Goal: Task Accomplishment & Management: Complete application form

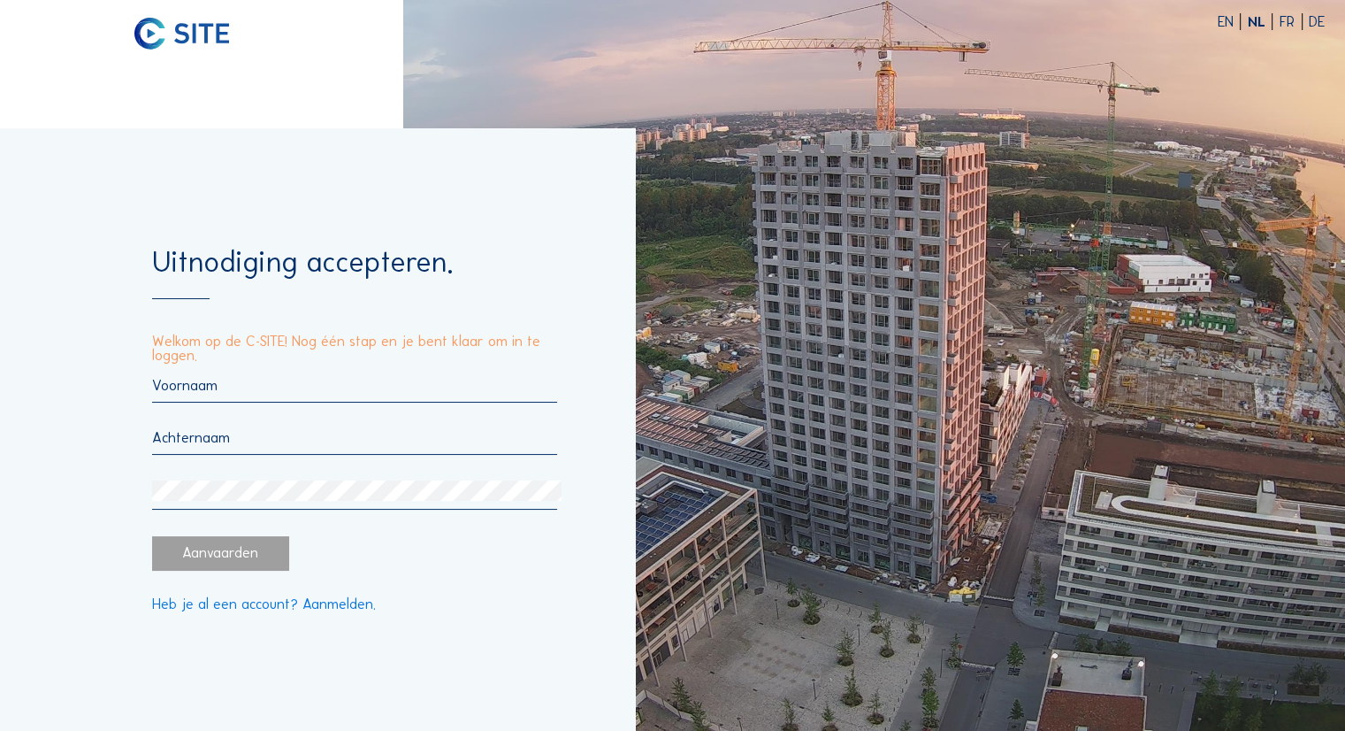
click at [248, 377] on input "text" at bounding box center [355, 385] width 406 height 17
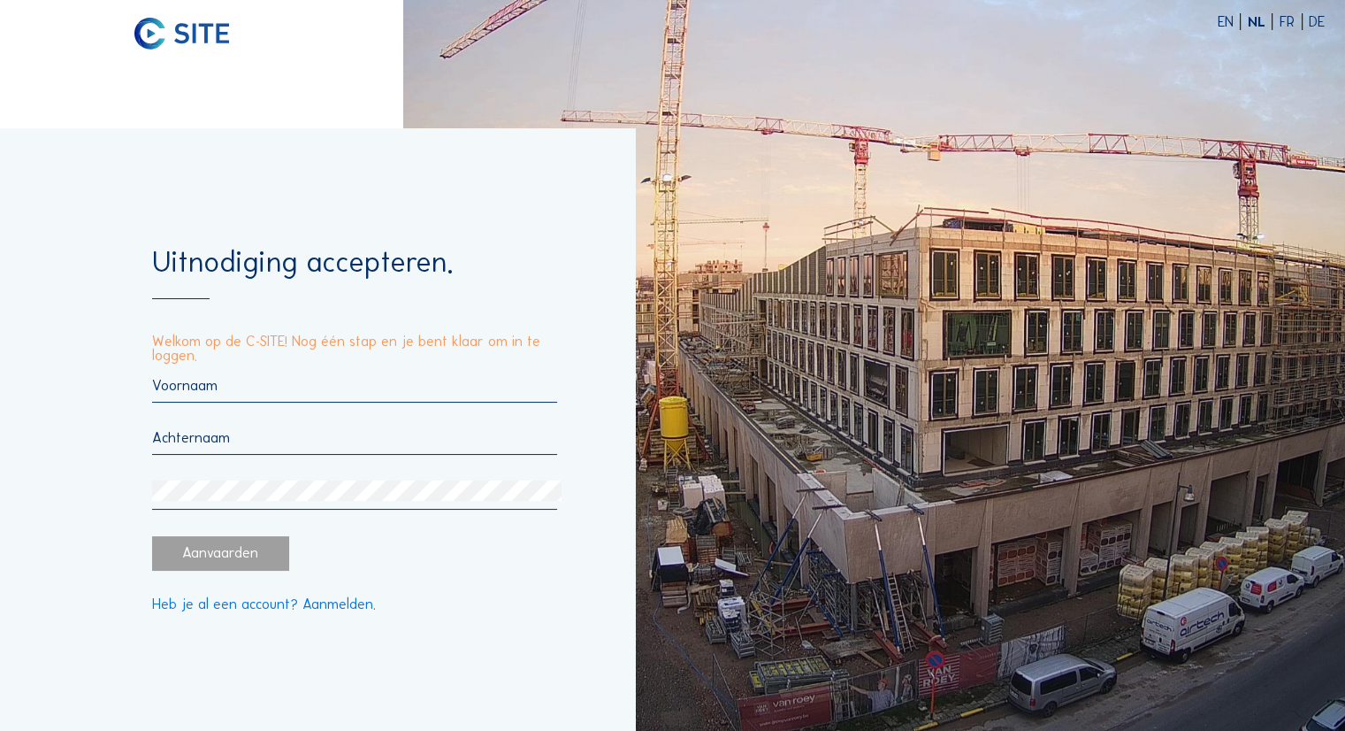
type input "Léopold"
click at [247, 425] on div "Léopold" at bounding box center [355, 443] width 406 height 133
click at [234, 433] on input "text" at bounding box center [355, 437] width 406 height 17
type input "[PERSON_NAME]"
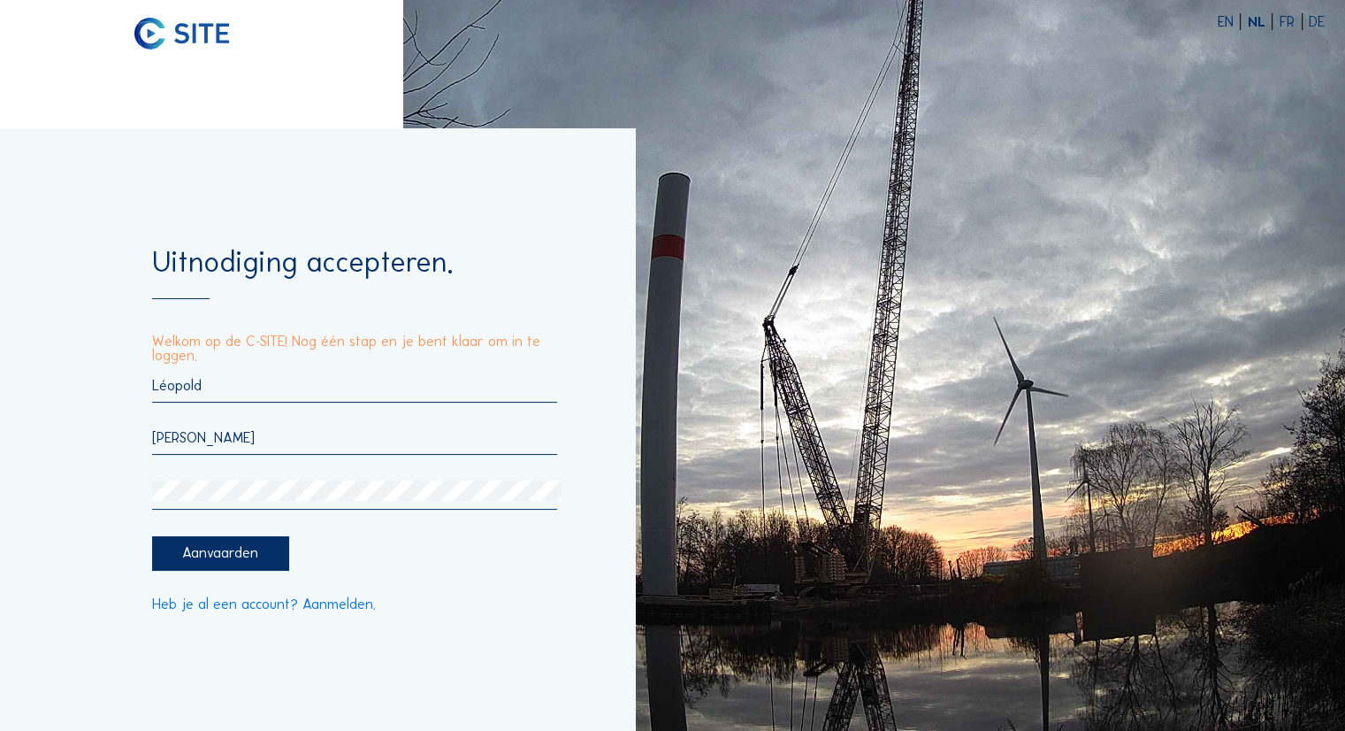
click at [208, 538] on form "Uitnodiging accepteren. Welkom op de C-SITE! Nog één stap en je bent klaar om i…" at bounding box center [355, 430] width 406 height 364
click at [199, 549] on div "Aanvaarden" at bounding box center [220, 553] width 137 height 34
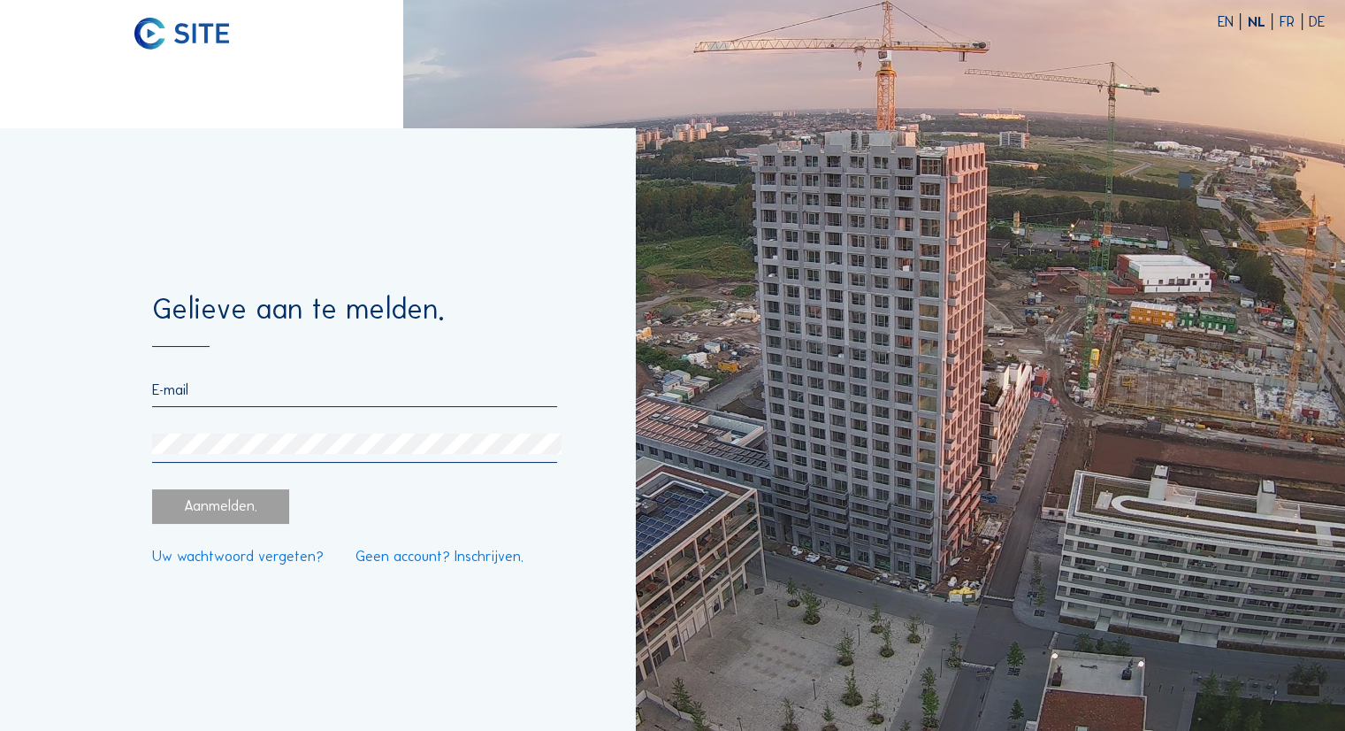
click at [198, 393] on input "email" at bounding box center [355, 389] width 406 height 17
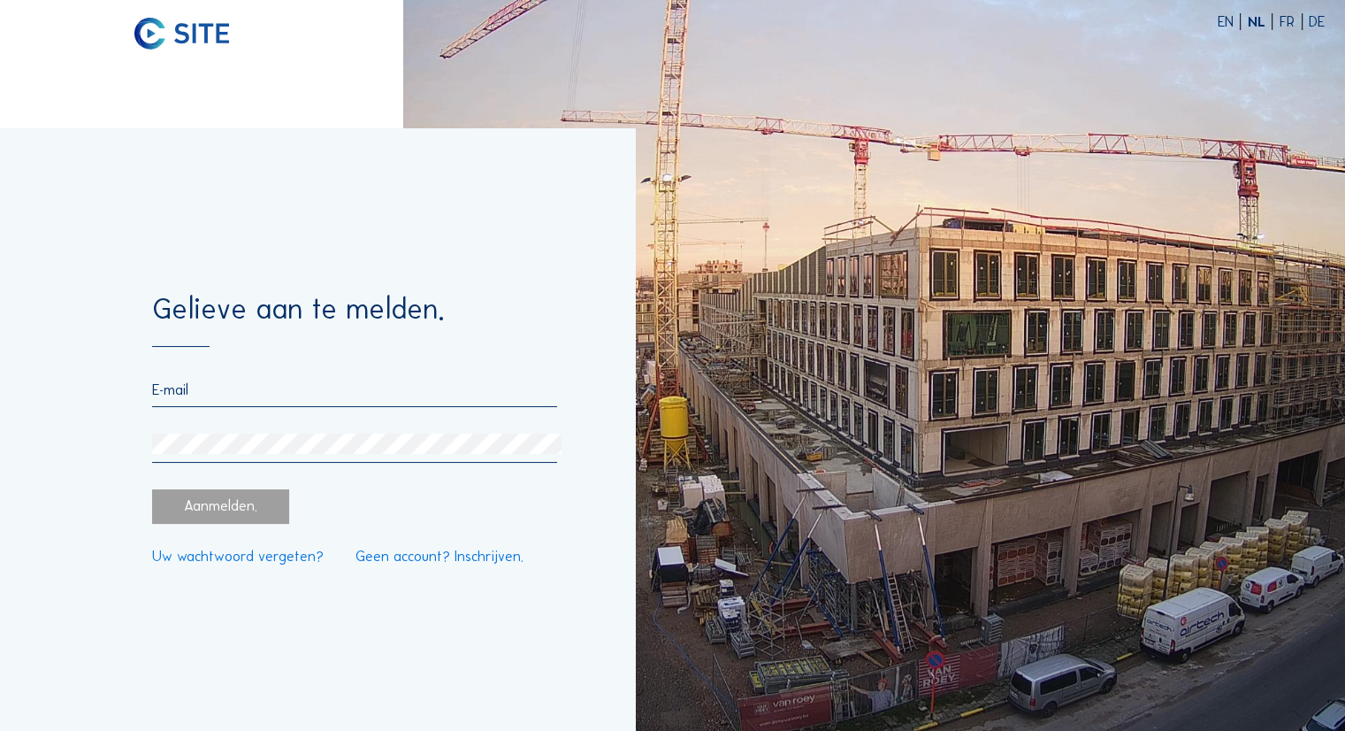
type input "[EMAIL_ADDRESS][DOMAIN_NAME]"
click at [242, 556] on link "Uw wachtwoord vergeten?" at bounding box center [238, 556] width 172 height 14
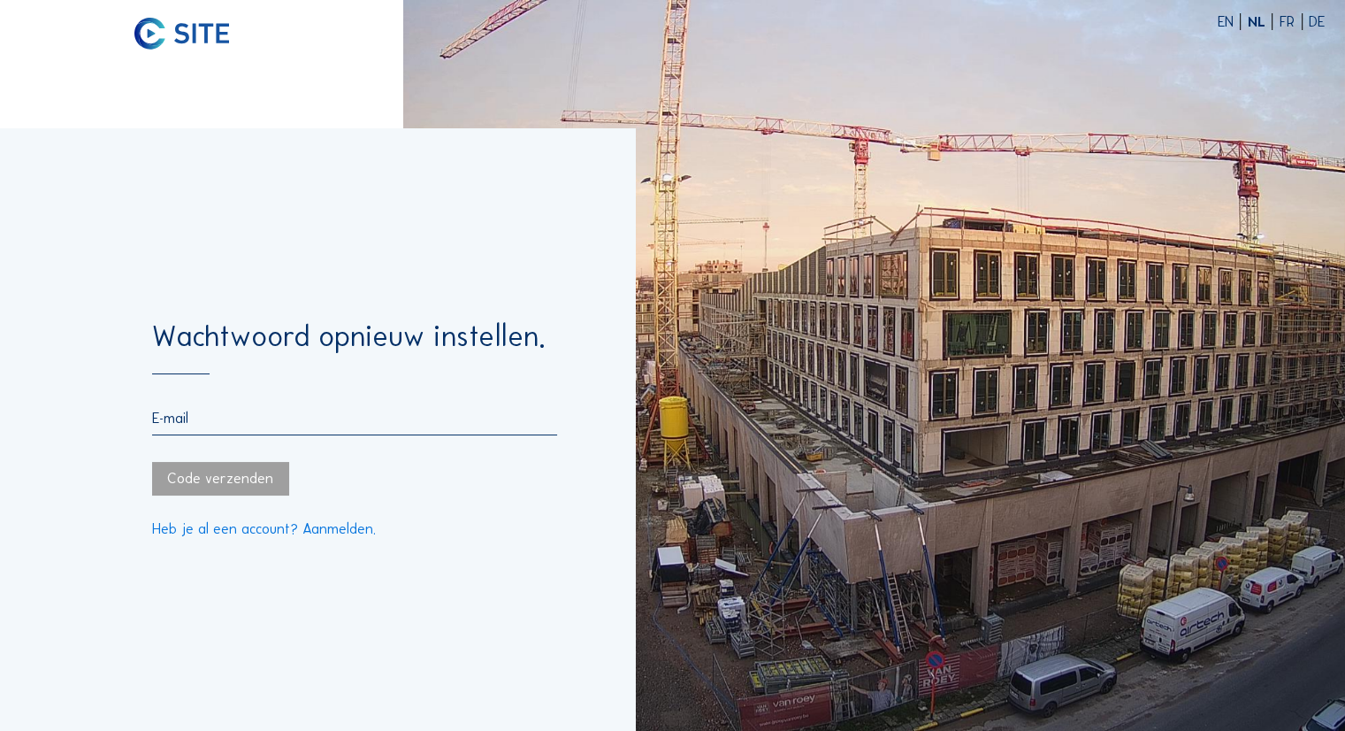
click at [272, 414] on input "email" at bounding box center [355, 418] width 406 height 17
type input "lma@vistacapital.be"
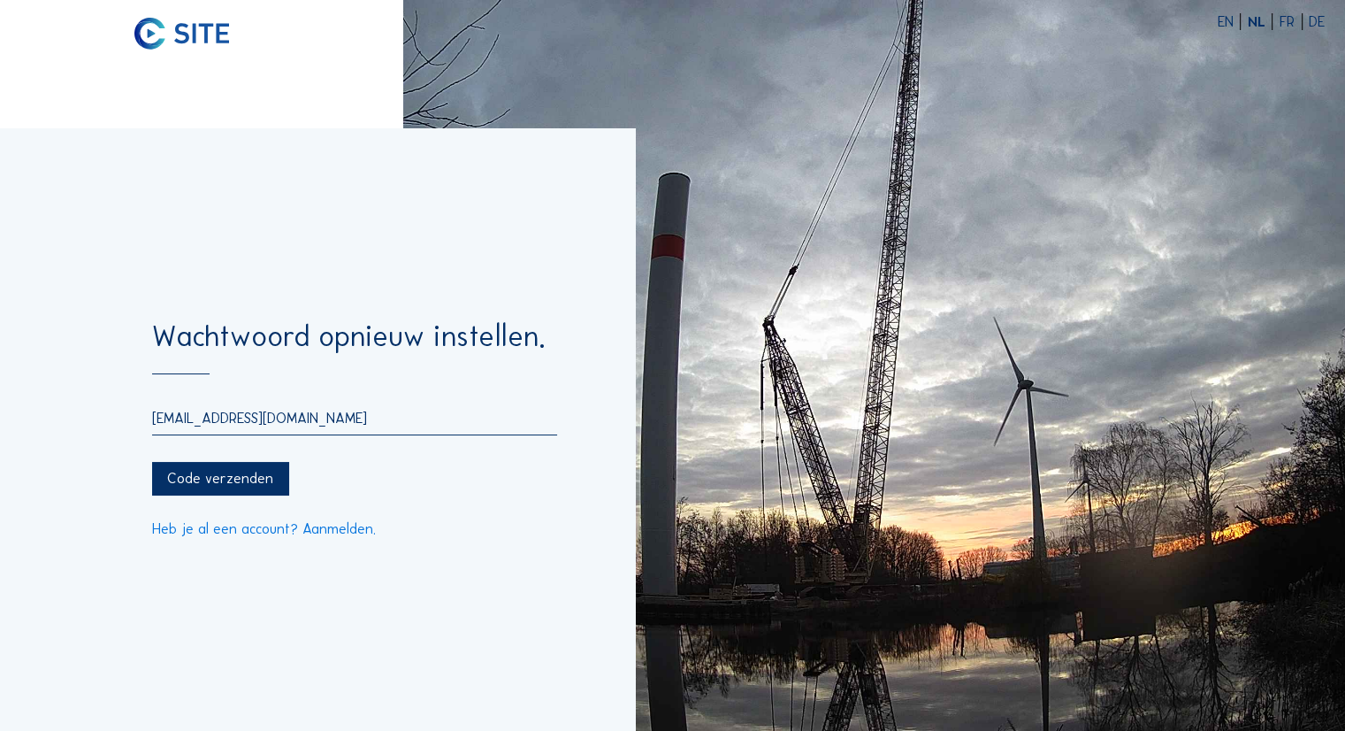
click at [221, 485] on div "Code verzenden" at bounding box center [220, 479] width 137 height 34
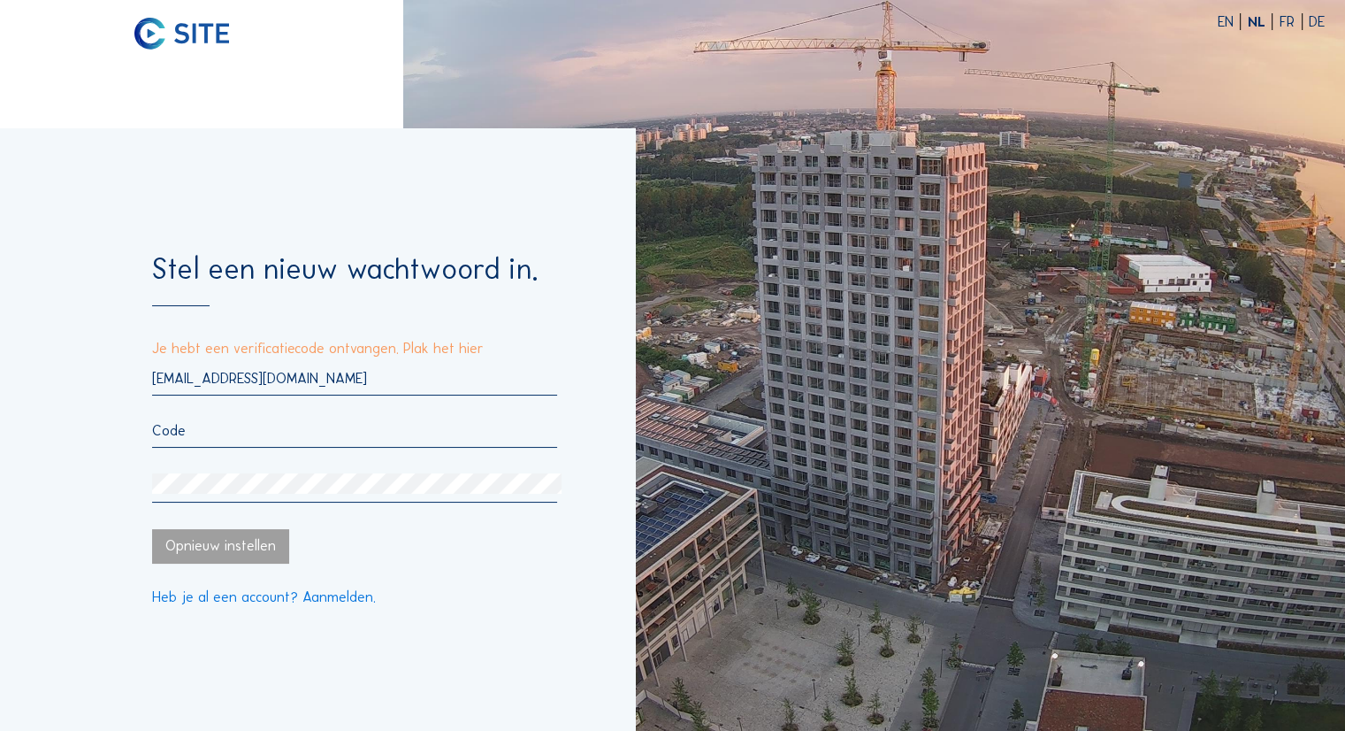
click at [251, 419] on div "lma@vistacapital.be" at bounding box center [355, 436] width 406 height 133
click at [219, 427] on input "text" at bounding box center [355, 430] width 406 height 17
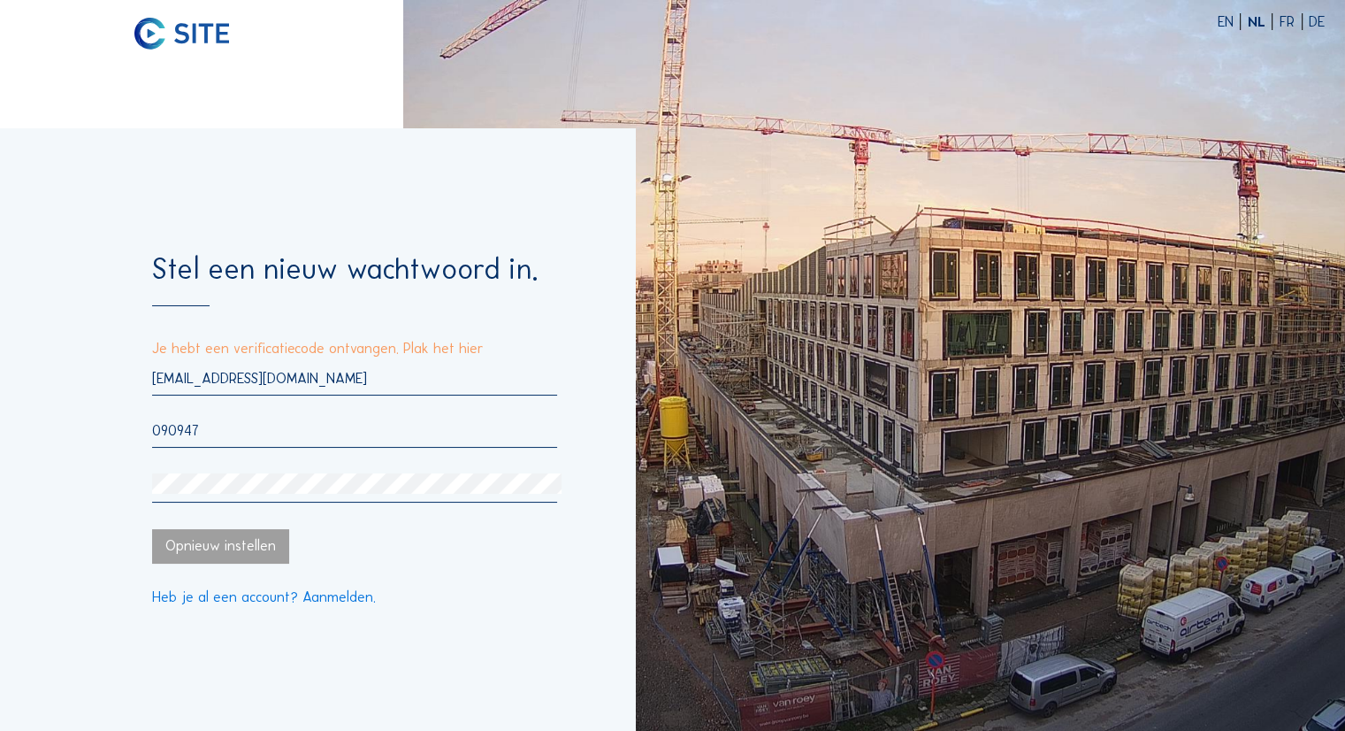
type input "090947"
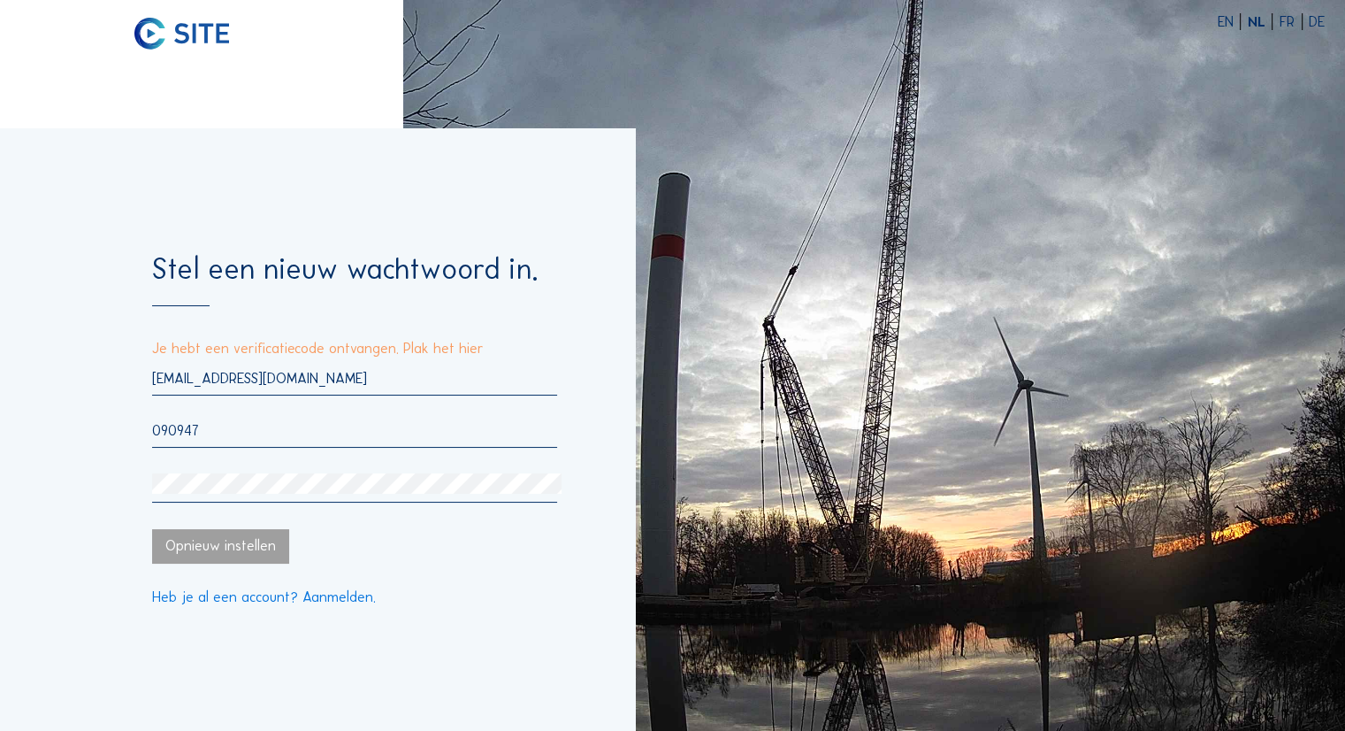
click at [204, 530] on form "Stel een nieuw wachtwoord in. Je hebt een verificatiecode ontvangen. Plak het h…" at bounding box center [355, 429] width 406 height 349
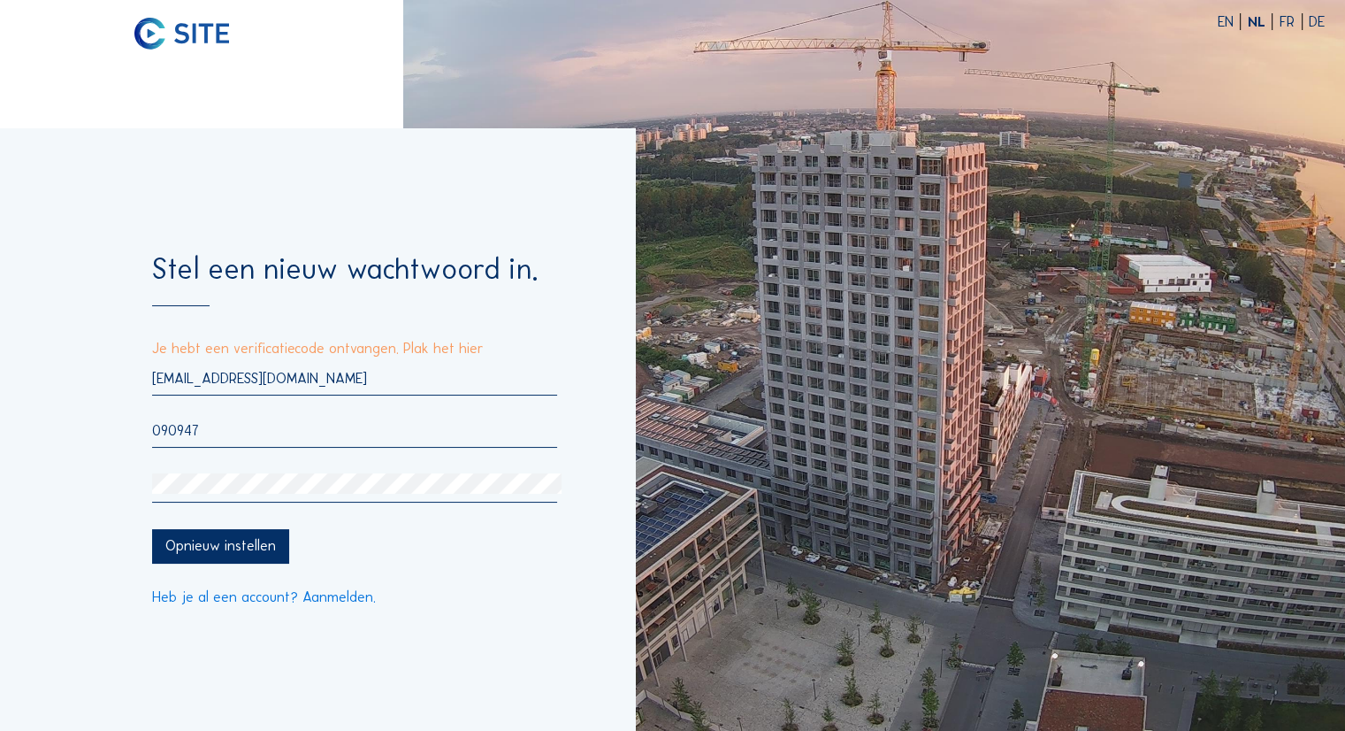
click at [191, 542] on div "Opnieuw instellen" at bounding box center [220, 546] width 137 height 34
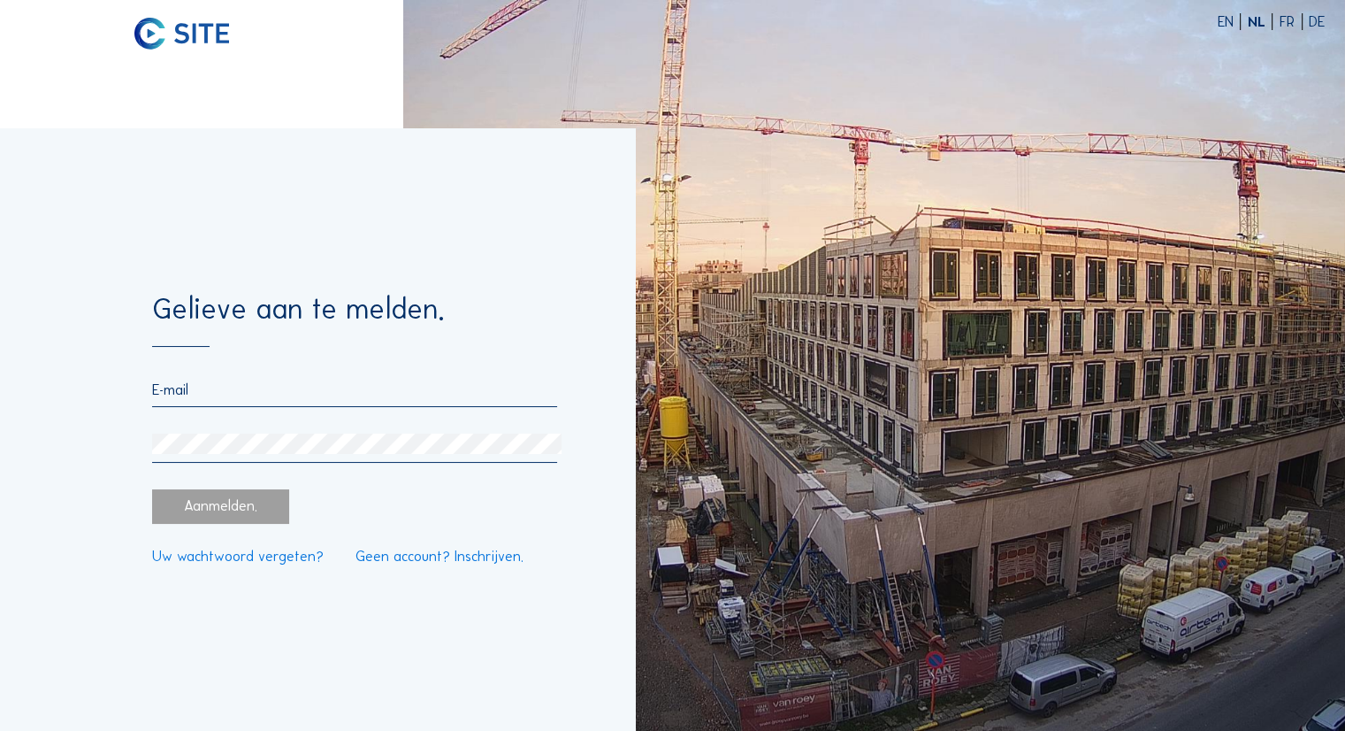
click at [273, 403] on div at bounding box center [355, 394] width 406 height 26
click at [254, 390] on input "email" at bounding box center [355, 389] width 406 height 17
type input "lma@vistacapital.be"
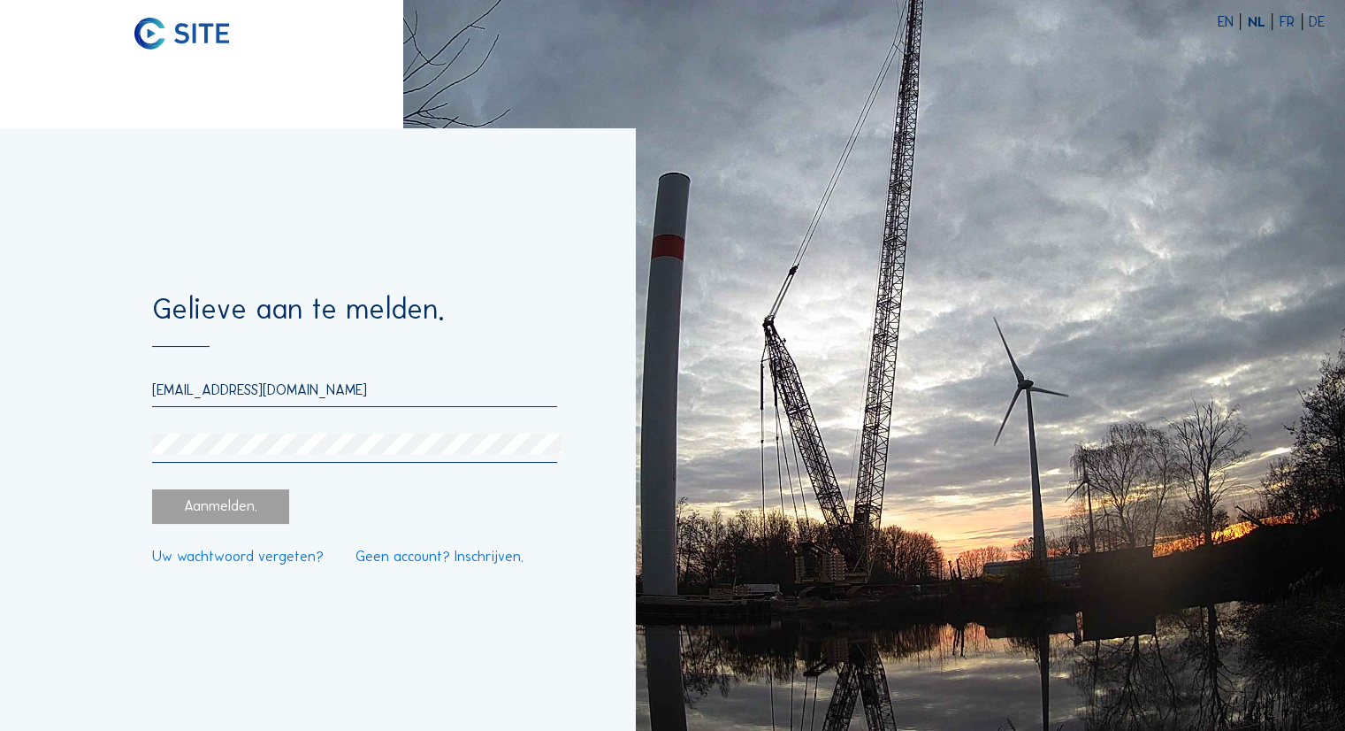
click at [220, 458] on div at bounding box center [355, 447] width 406 height 29
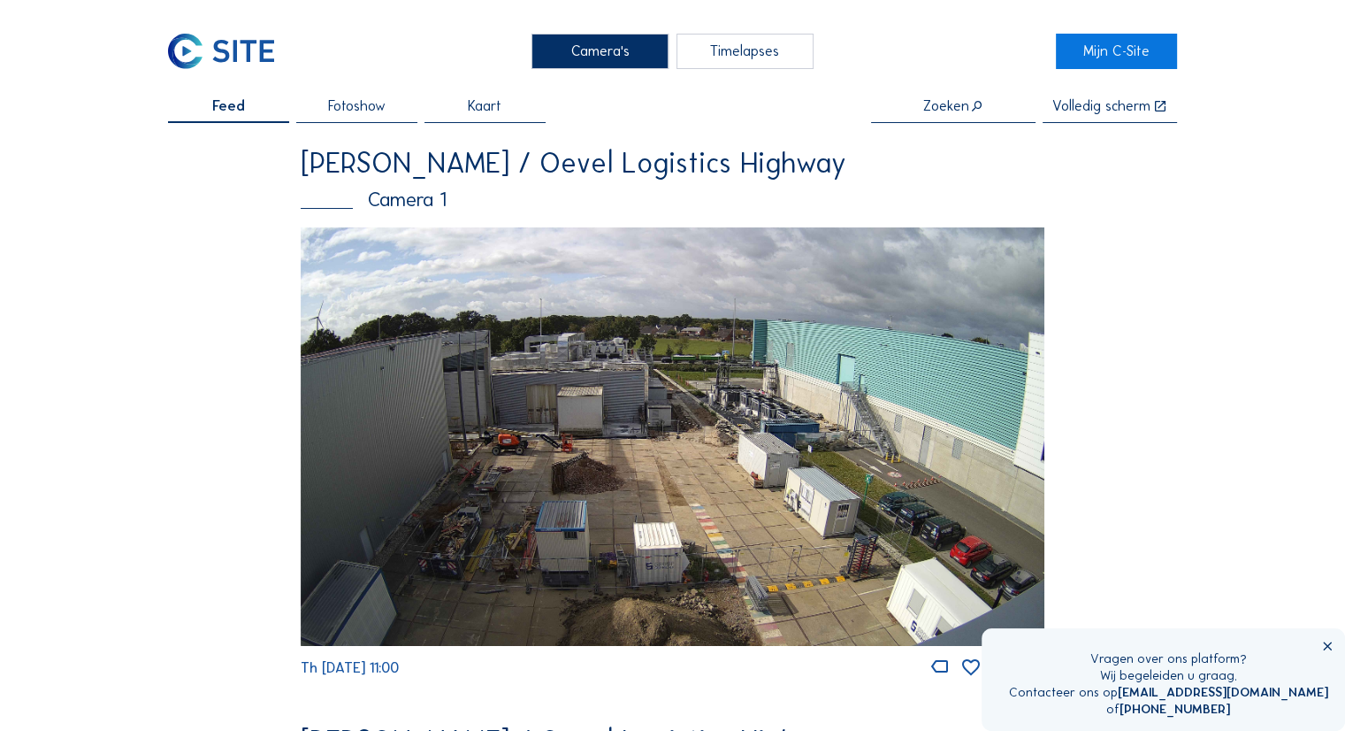
click at [350, 99] on span "Fotoshow" at bounding box center [356, 106] width 57 height 14
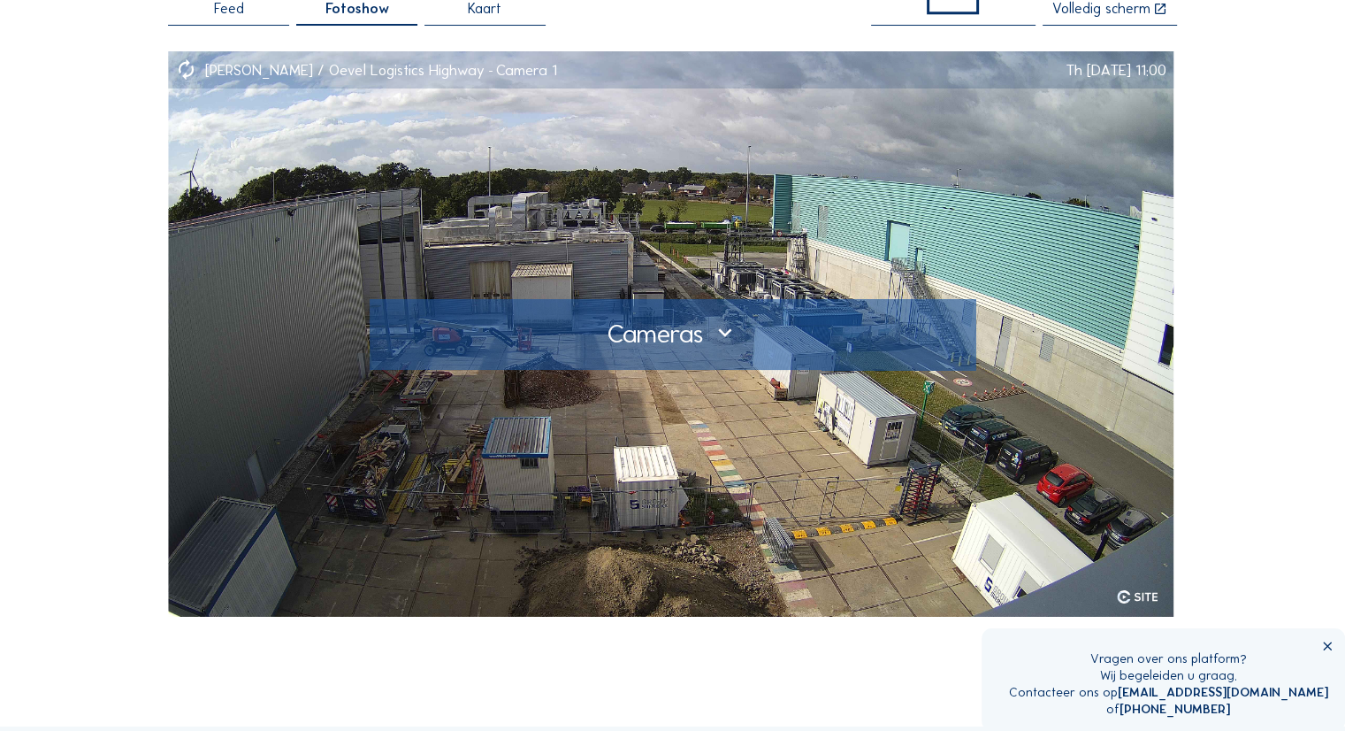
scroll to position [96, 0]
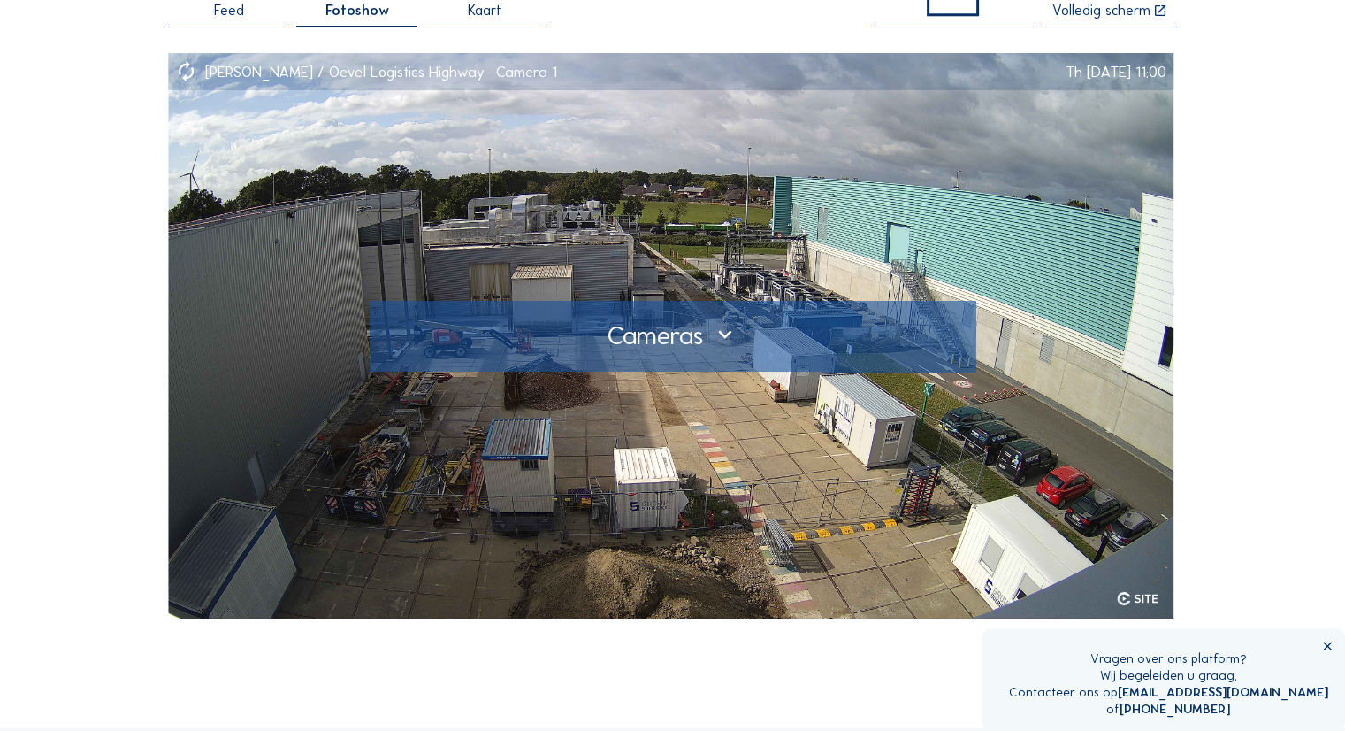
click at [714, 336] on div at bounding box center [672, 336] width 579 height 28
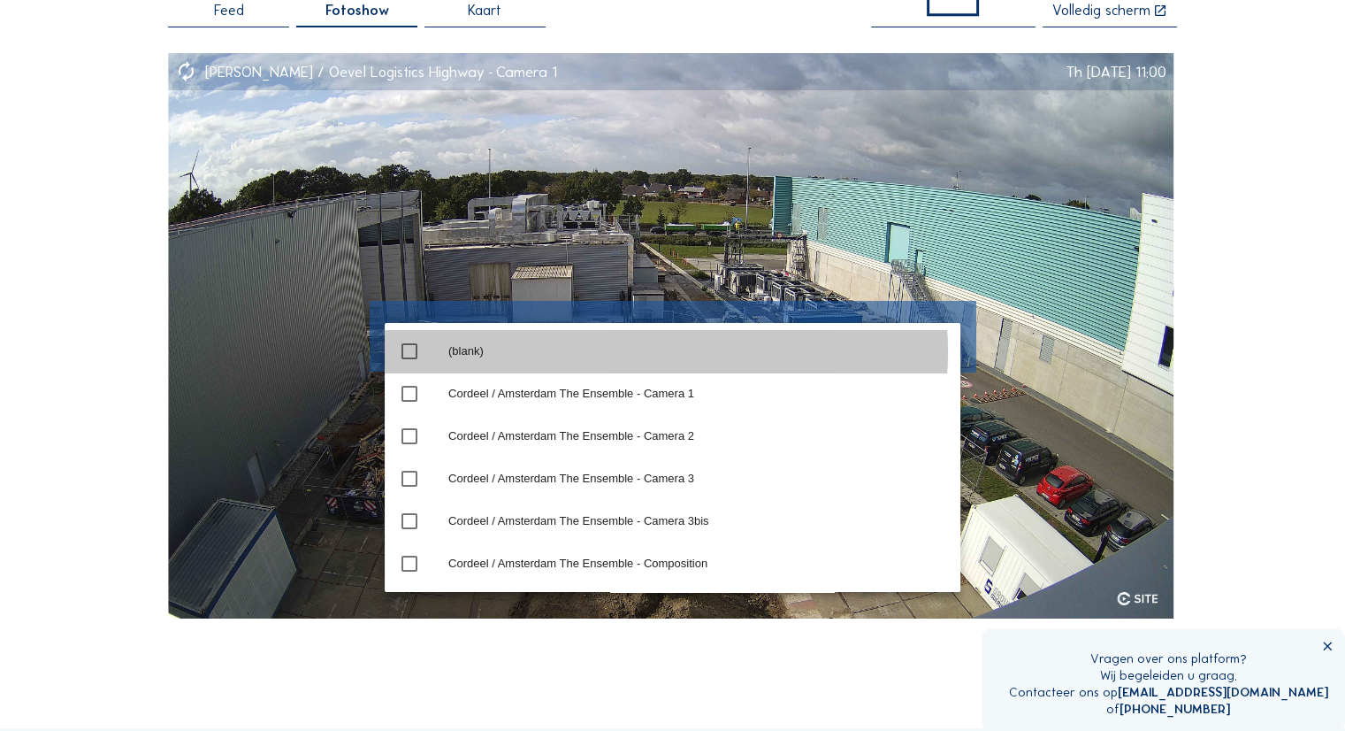
click at [714, 337] on div "(blank)" at bounding box center [697, 351] width 498 height 28
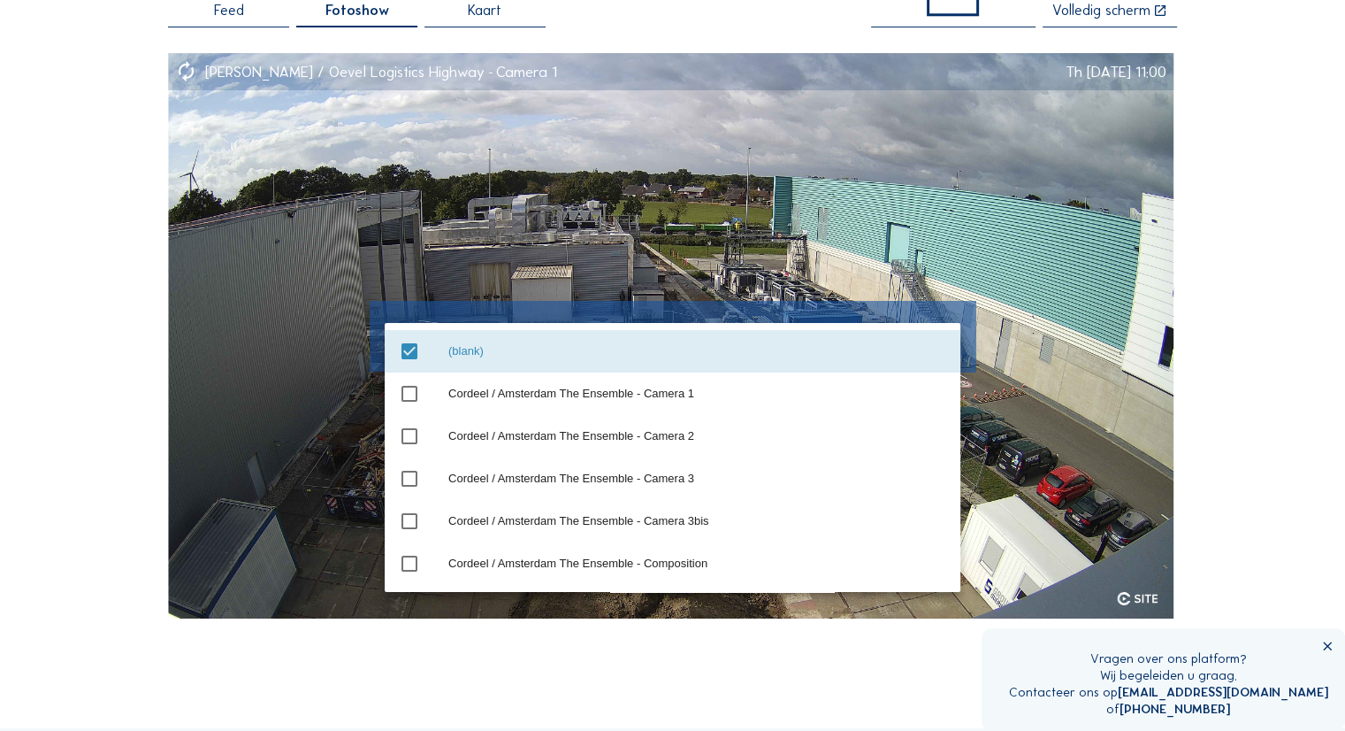
click at [647, 348] on div "(blank)" at bounding box center [697, 351] width 498 height 14
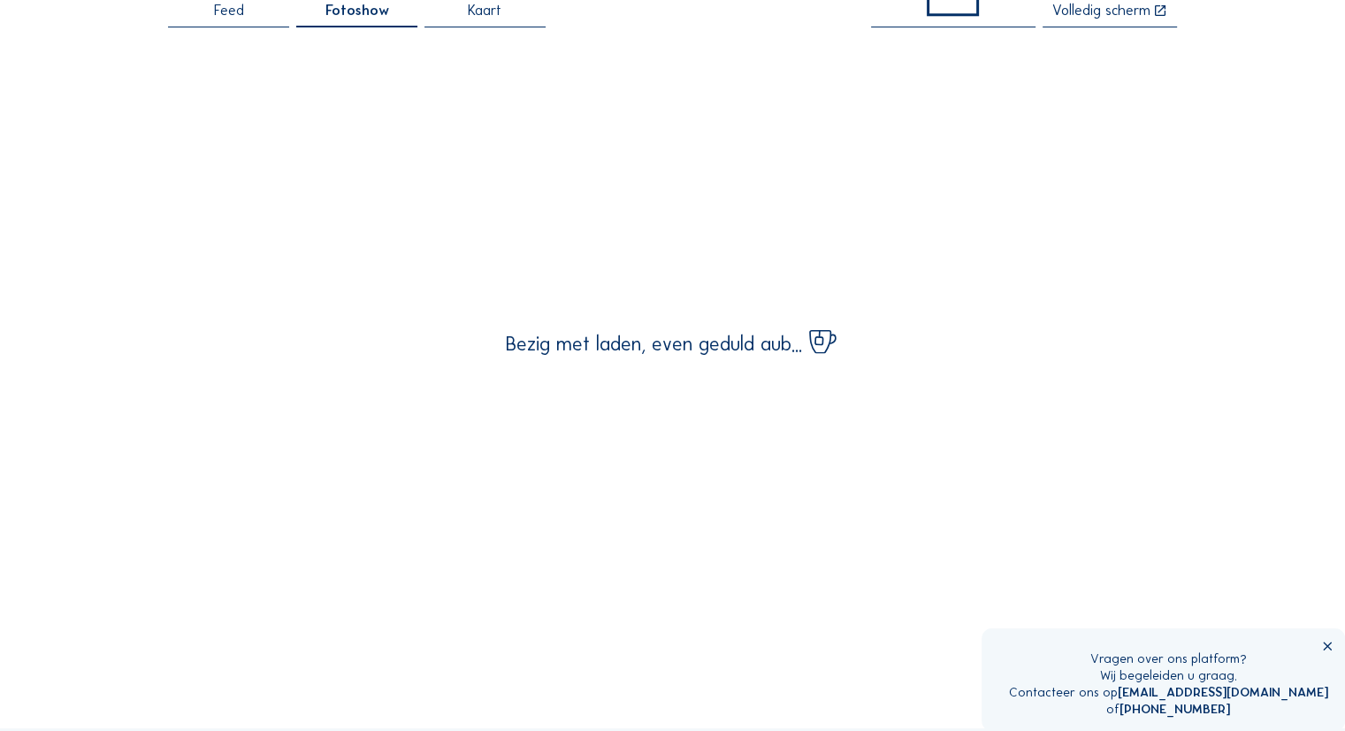
click at [1215, 348] on div "Camera's Timelapses Mijn C-Site Feed Fotoshow Kaart Volledig scherm Bezig met l…" at bounding box center [672, 605] width 1345 height 1402
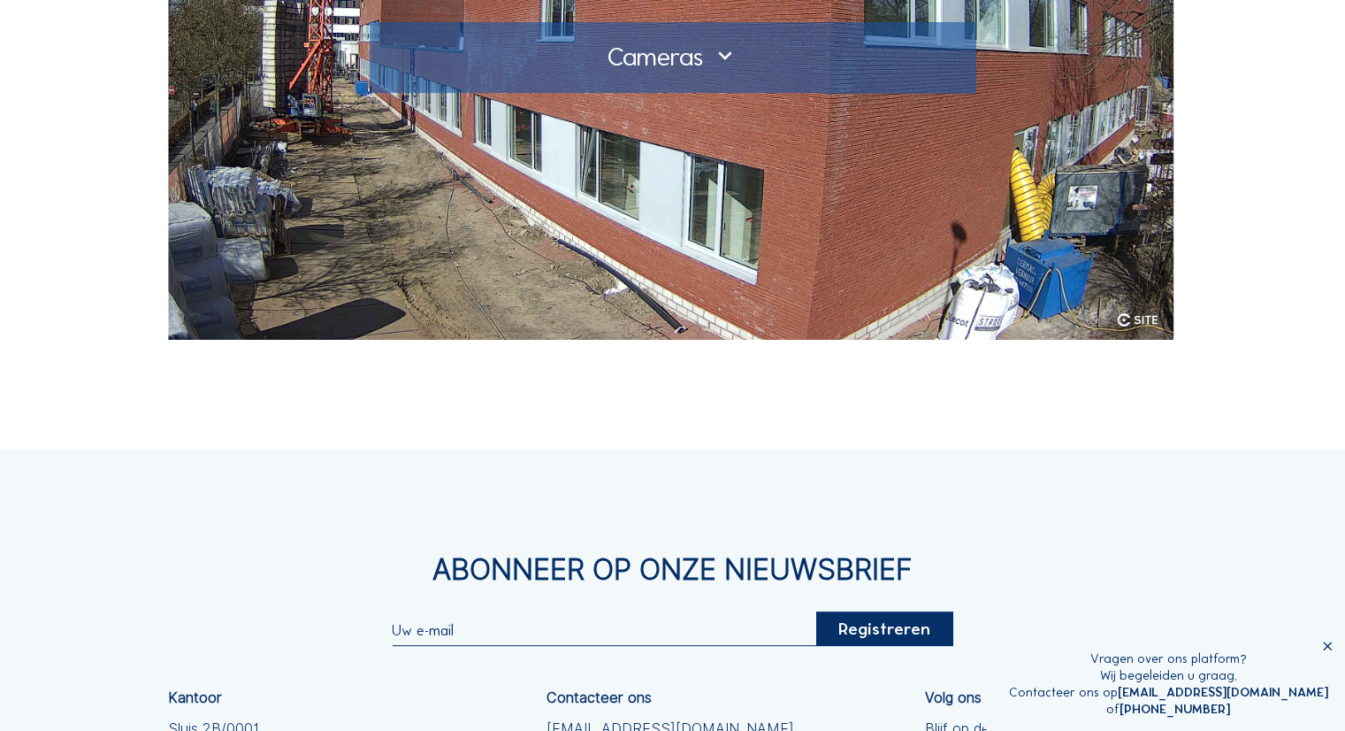
scroll to position [0, 0]
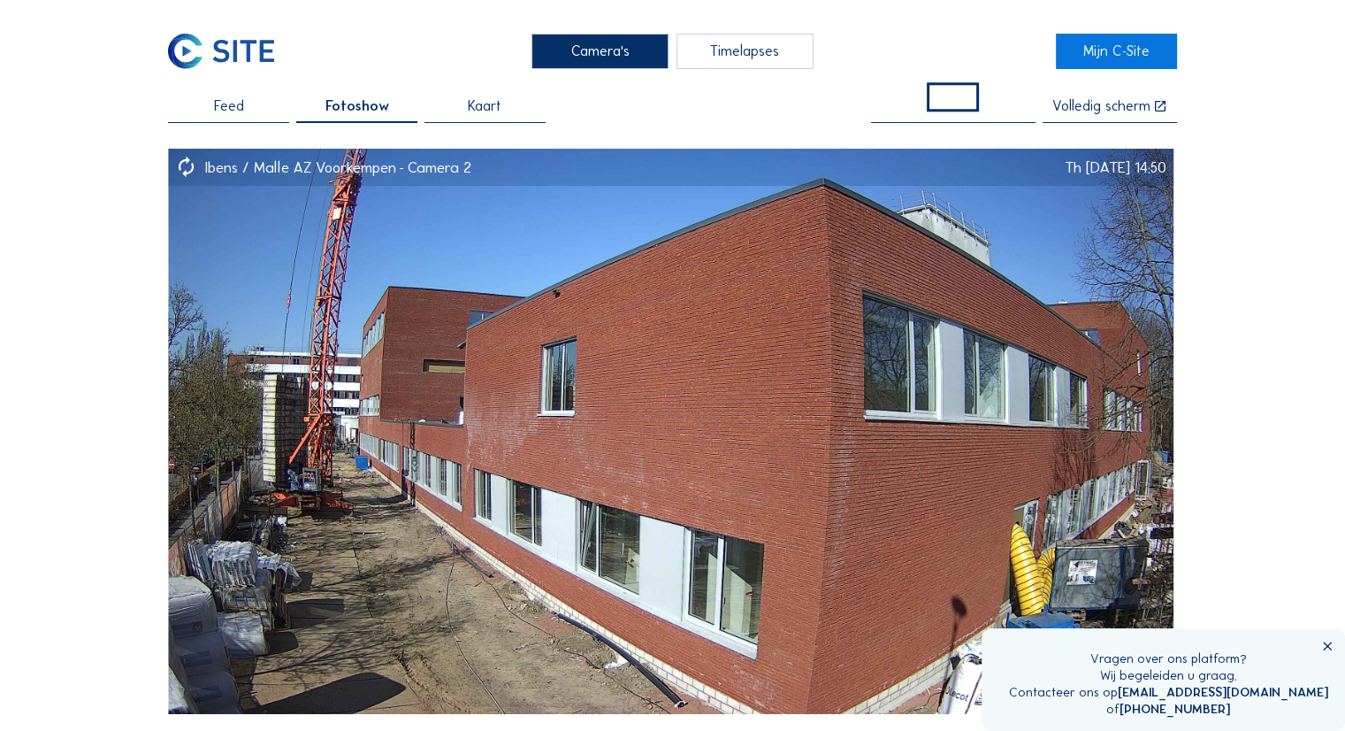
click at [226, 99] on span "Feed" at bounding box center [229, 106] width 30 height 14
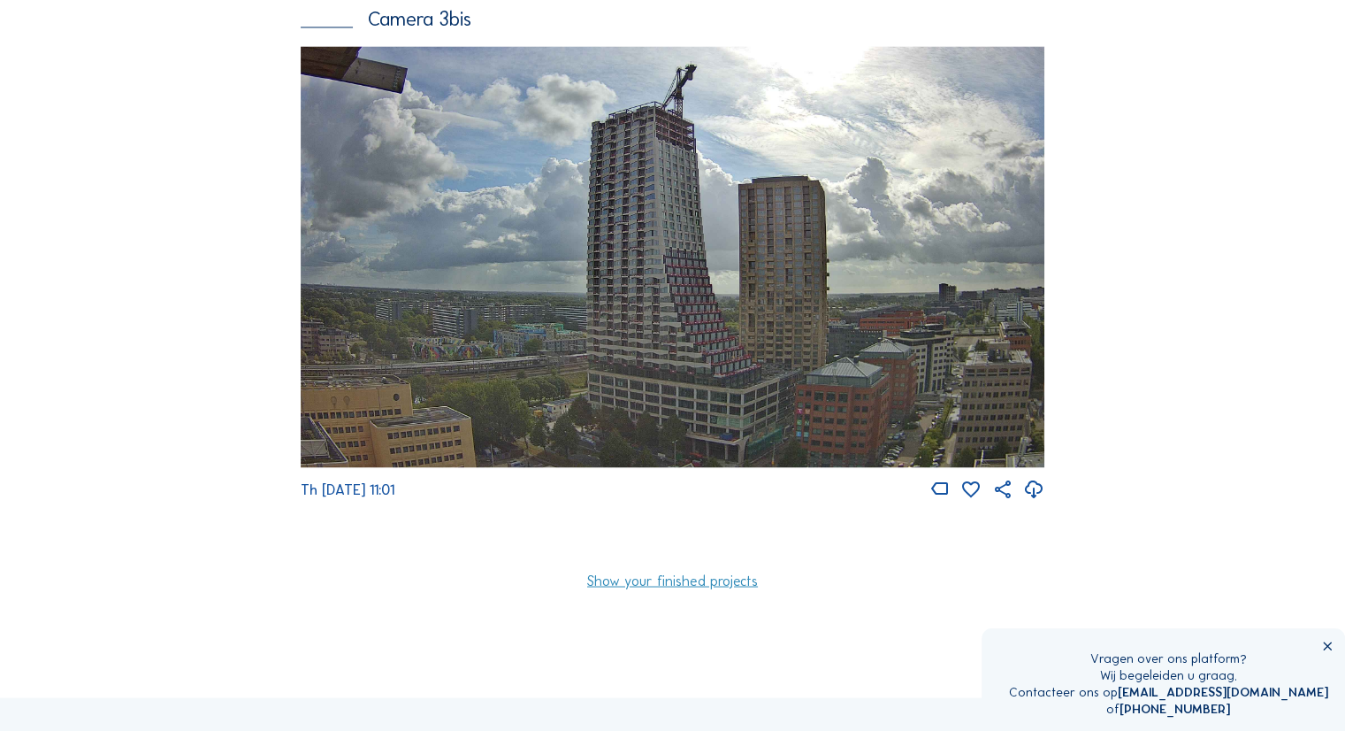
scroll to position [3081, 0]
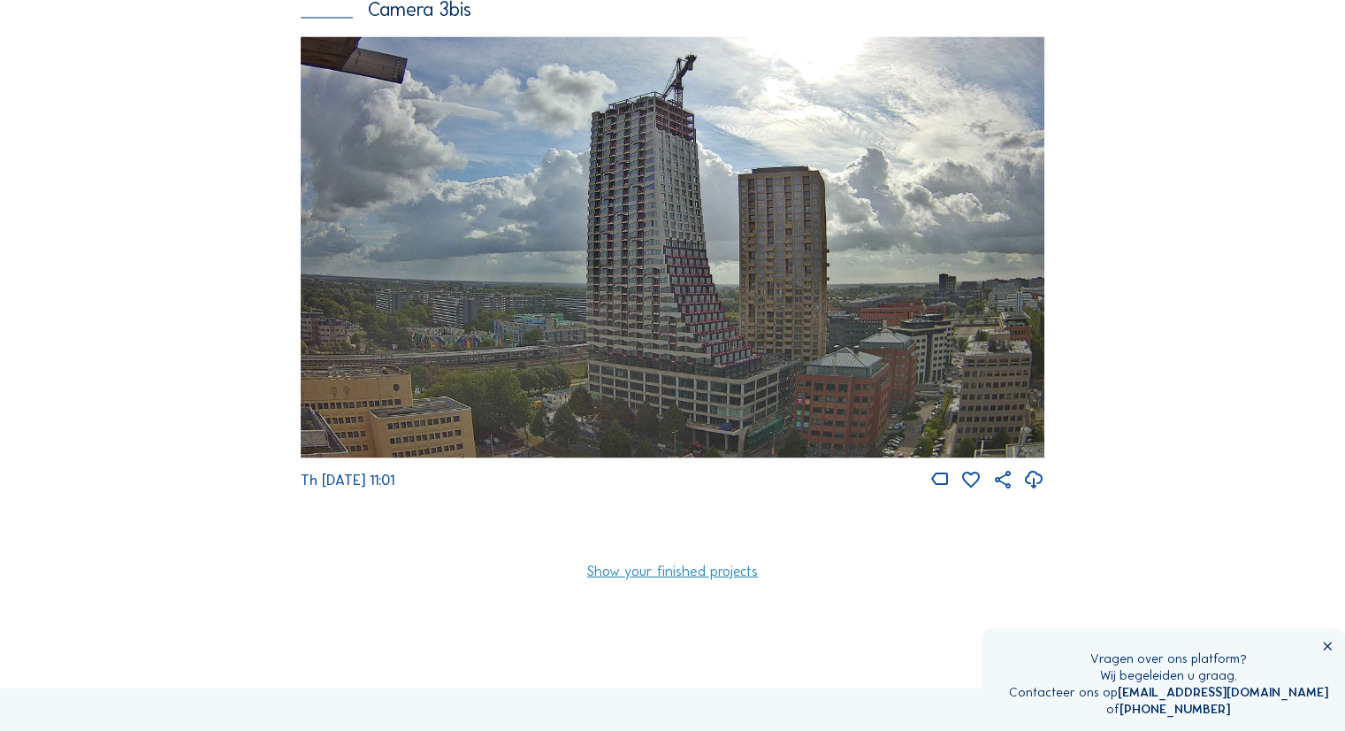
click at [660, 287] on img at bounding box center [673, 246] width 744 height 421
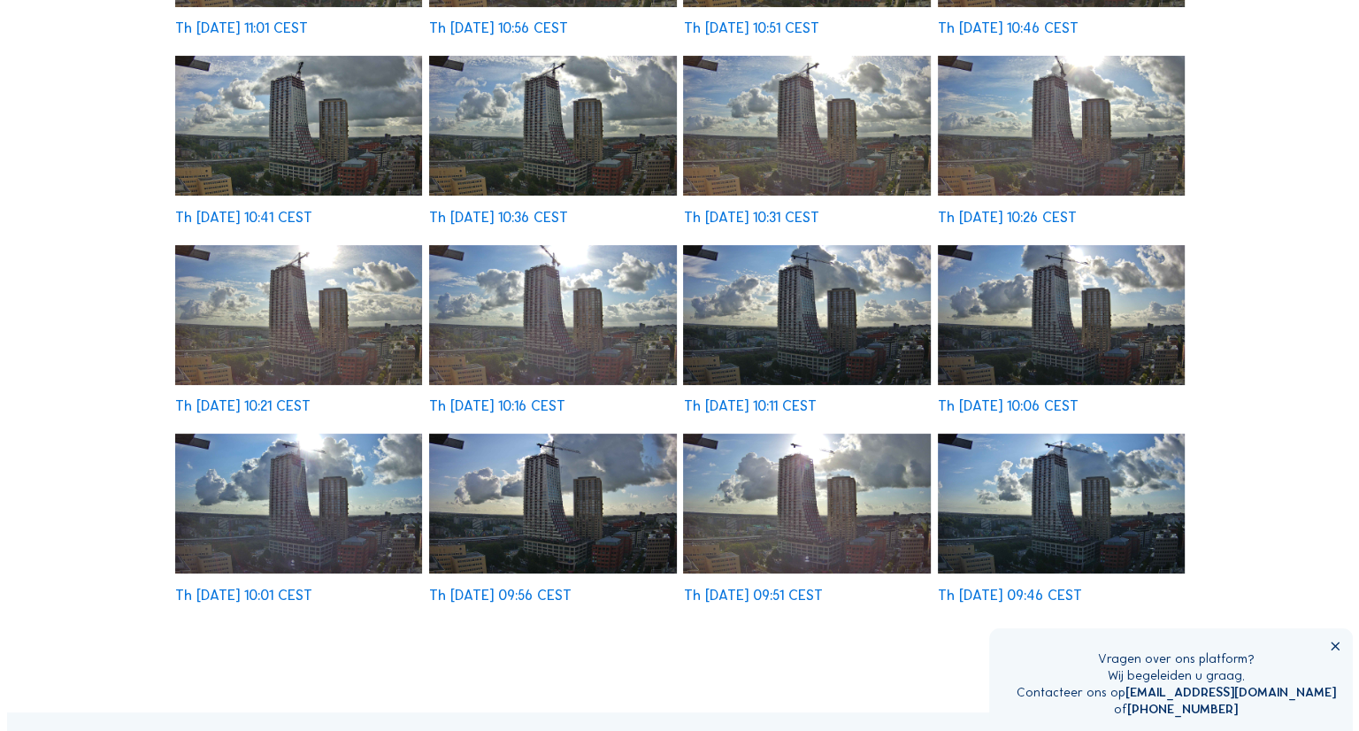
scroll to position [387, 0]
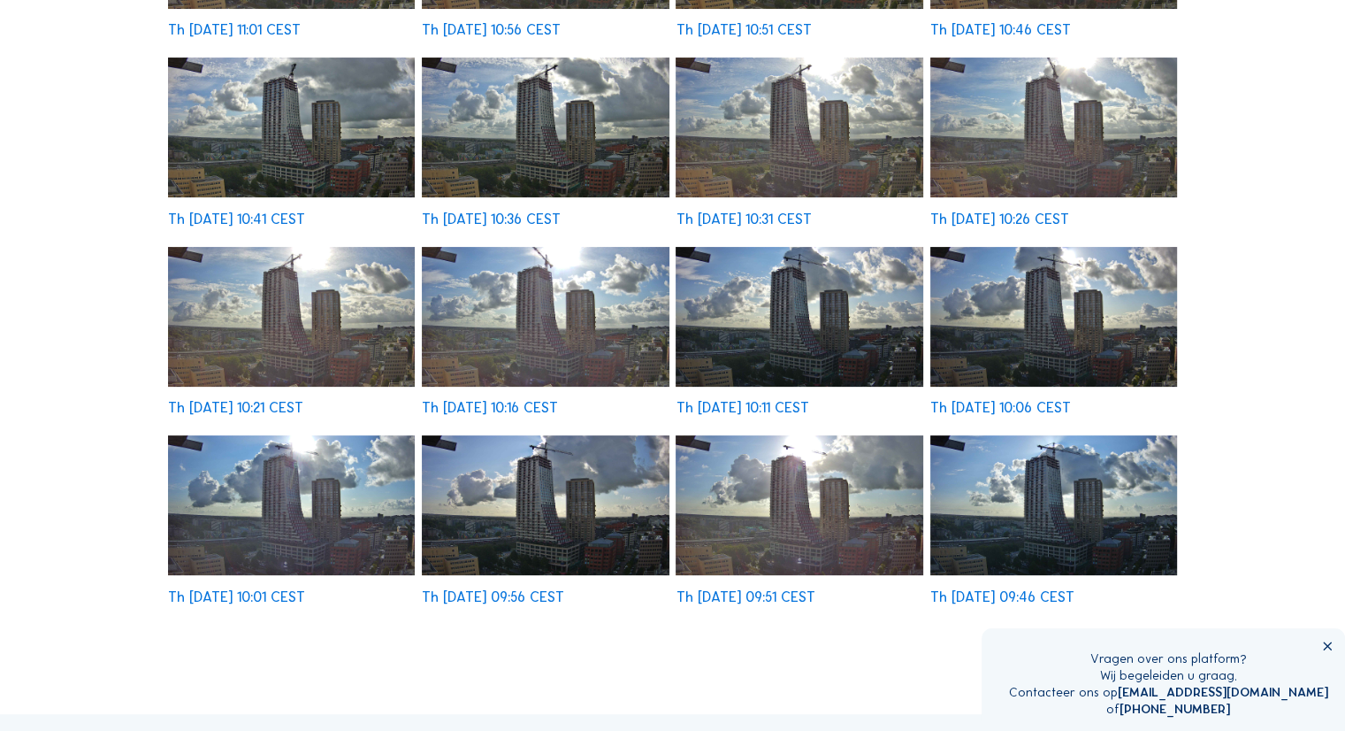
click at [527, 517] on img at bounding box center [545, 505] width 247 height 140
